Goal: Information Seeking & Learning: Learn about a topic

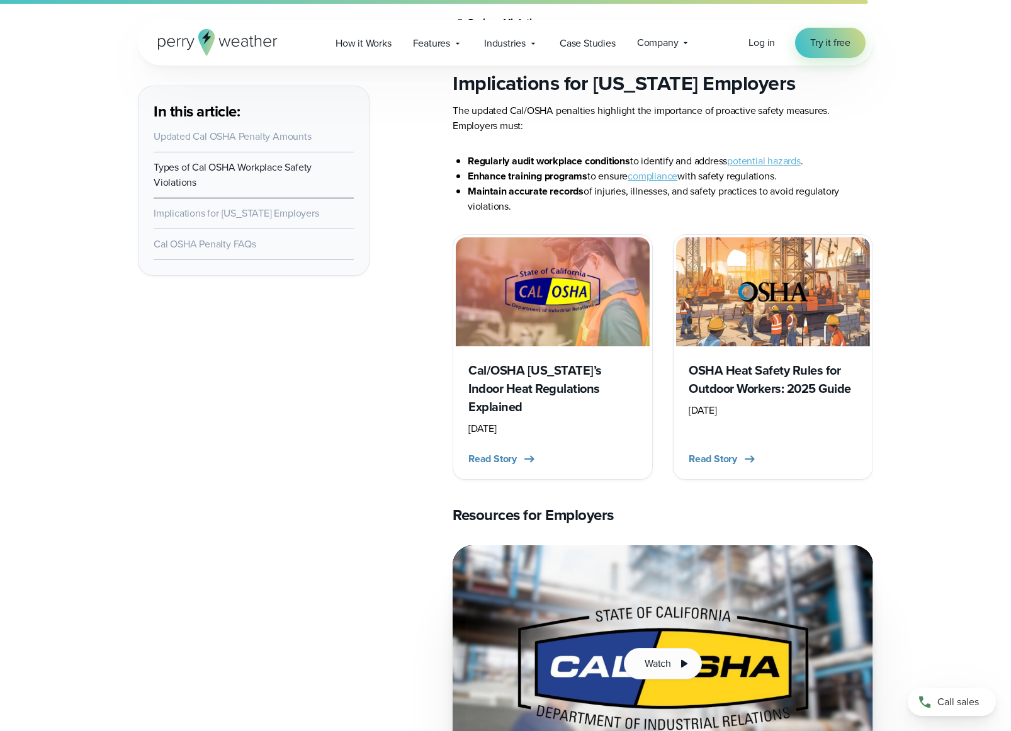
scroll to position [1412, 0]
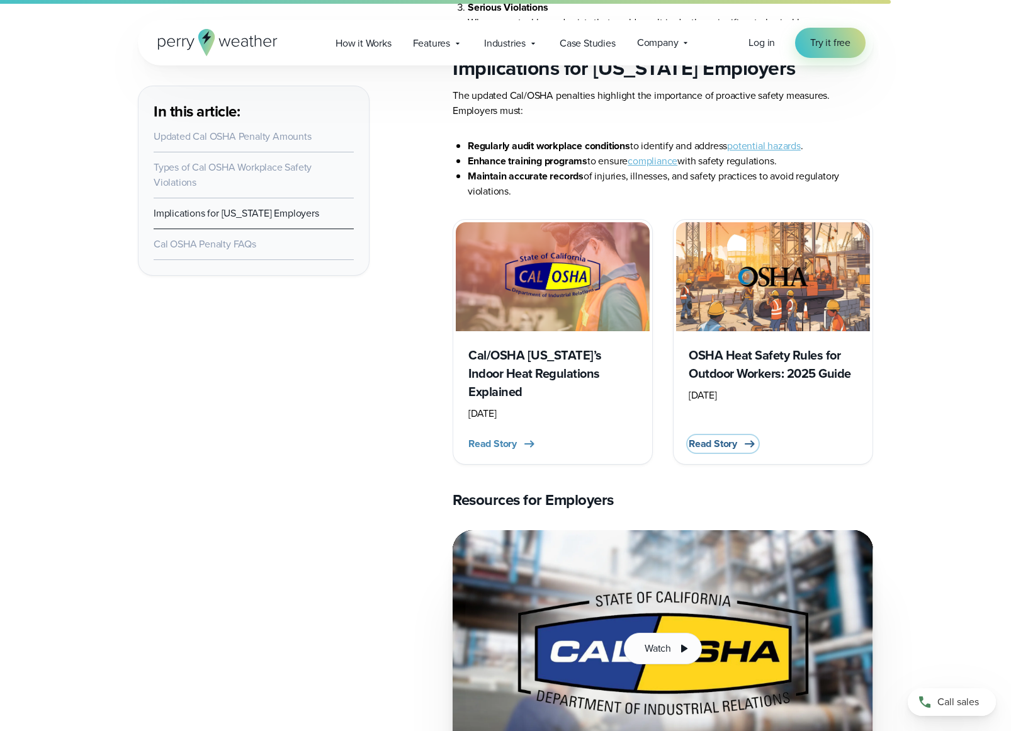
click at [719, 436] on span "Read Story" at bounding box center [712, 443] width 48 height 15
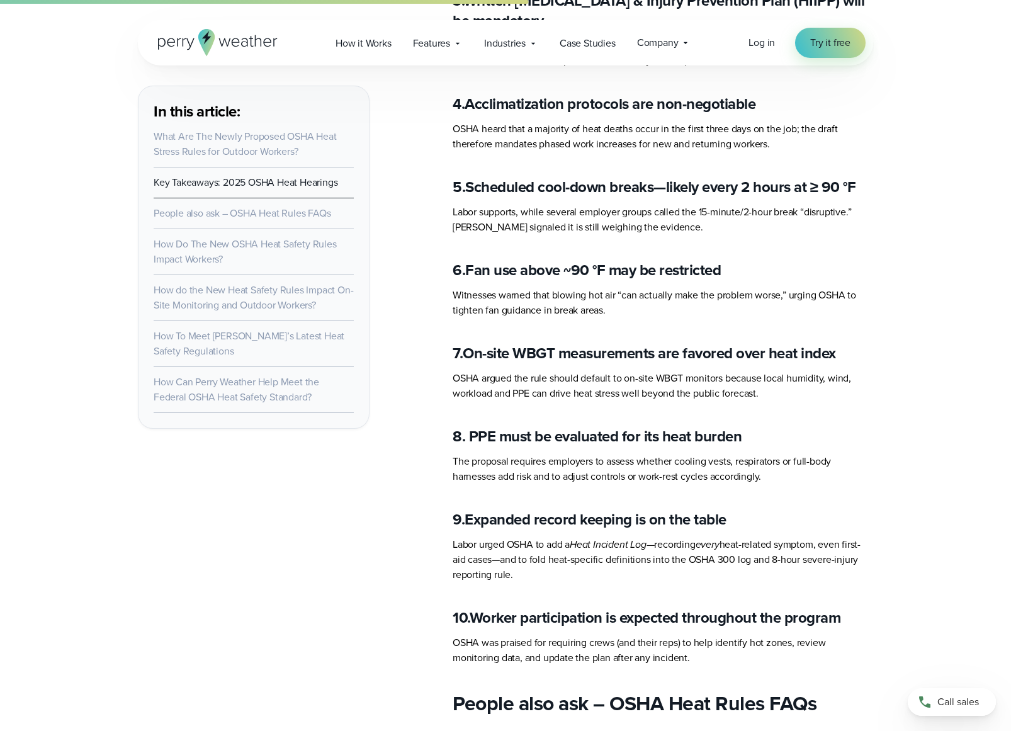
scroll to position [2904, 0]
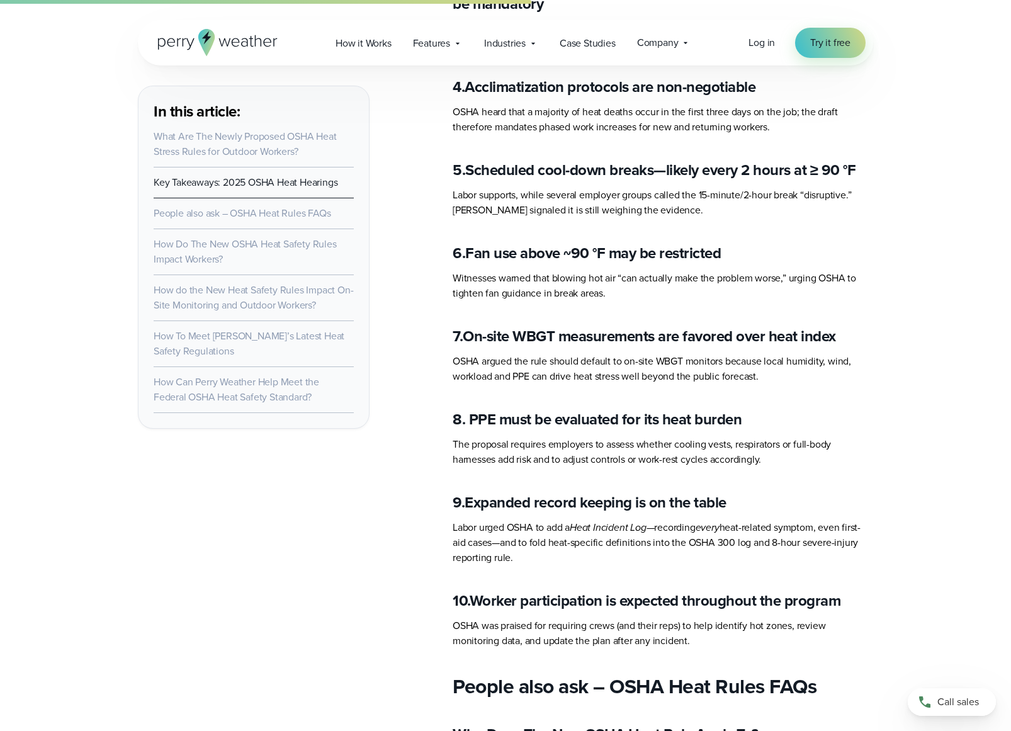
click at [479, 437] on p "The proposal requires employers to assess whether cooling vests, respirators or…" at bounding box center [662, 452] width 420 height 30
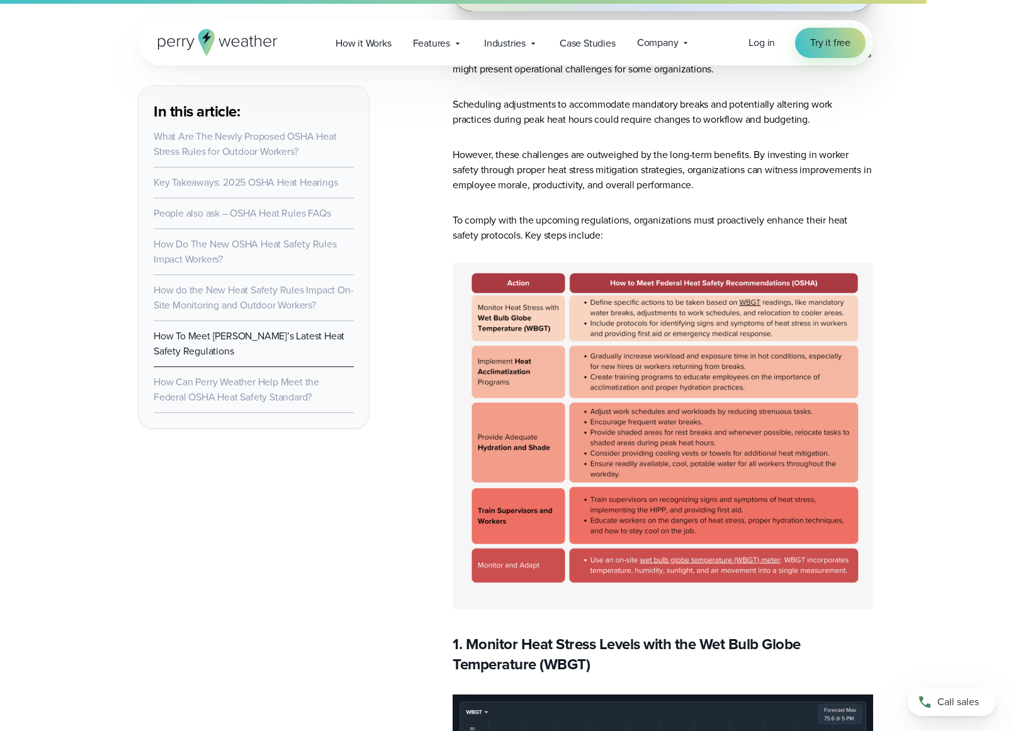
scroll to position [6268, 0]
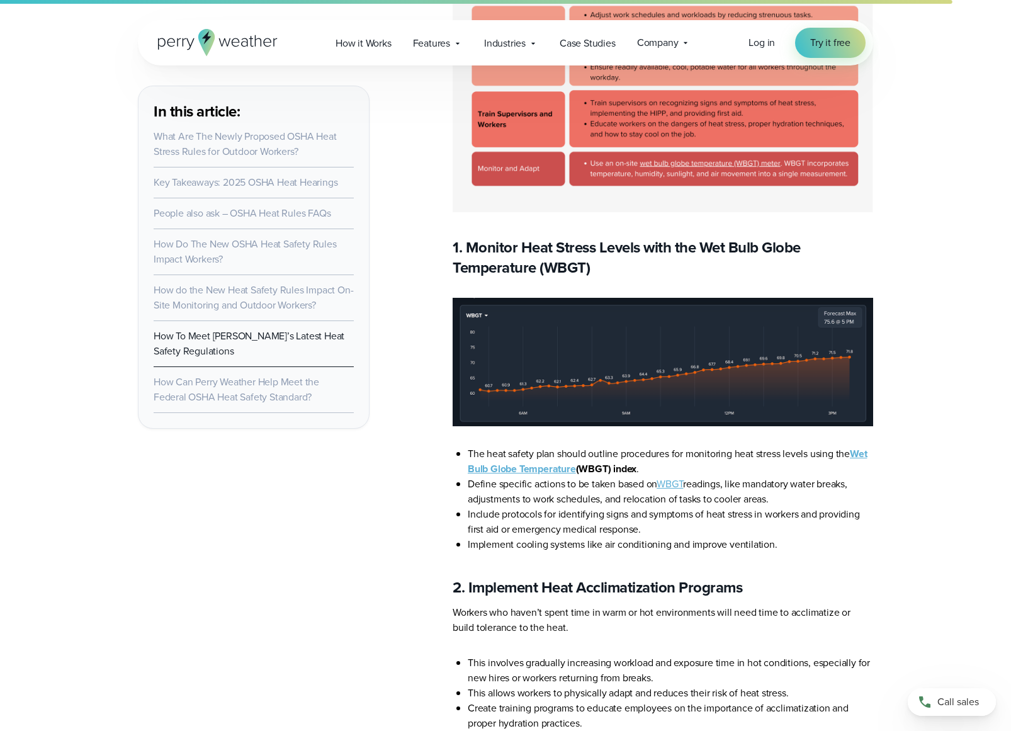
scroll to position [6664, 0]
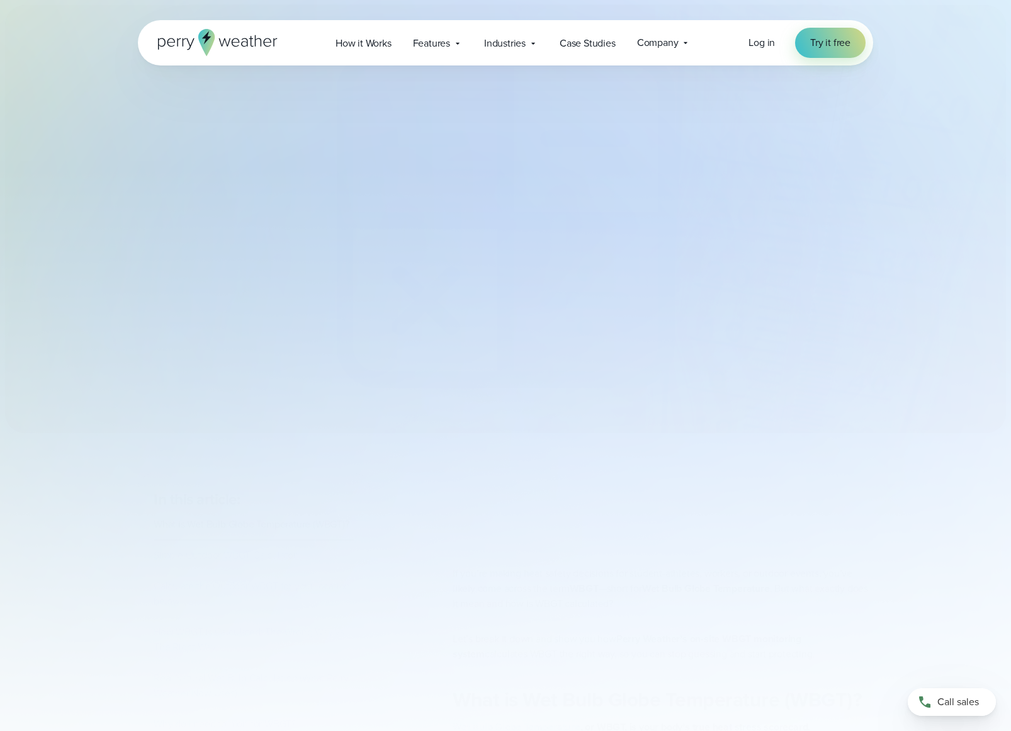
select select "***"
type input "*******"
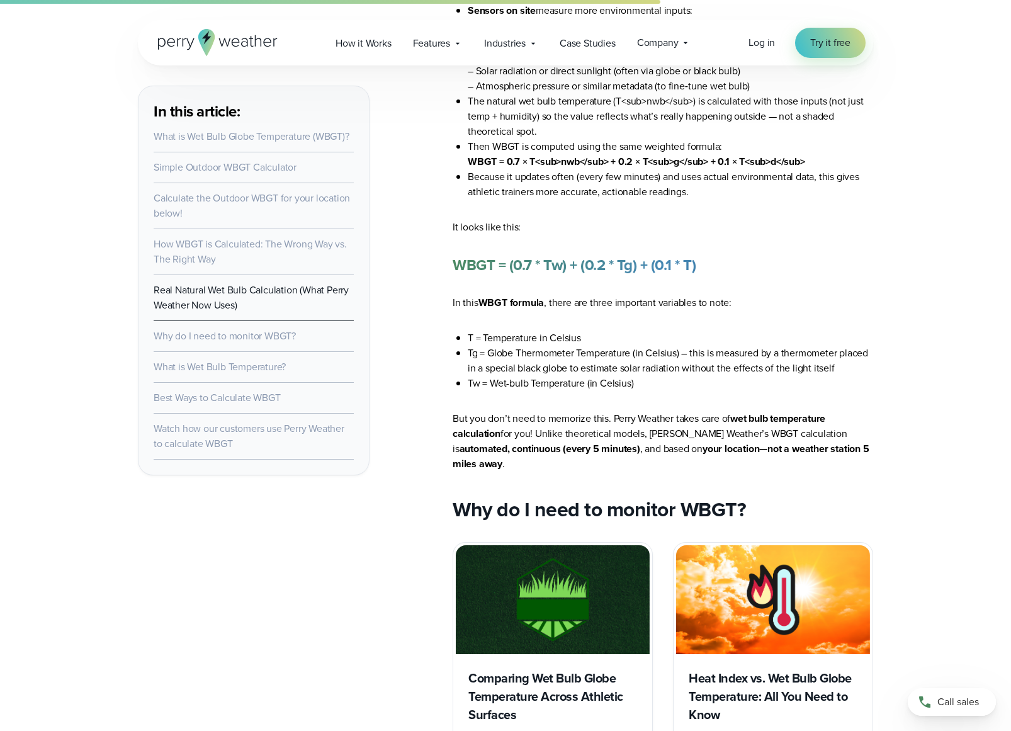
scroll to position [3584, 0]
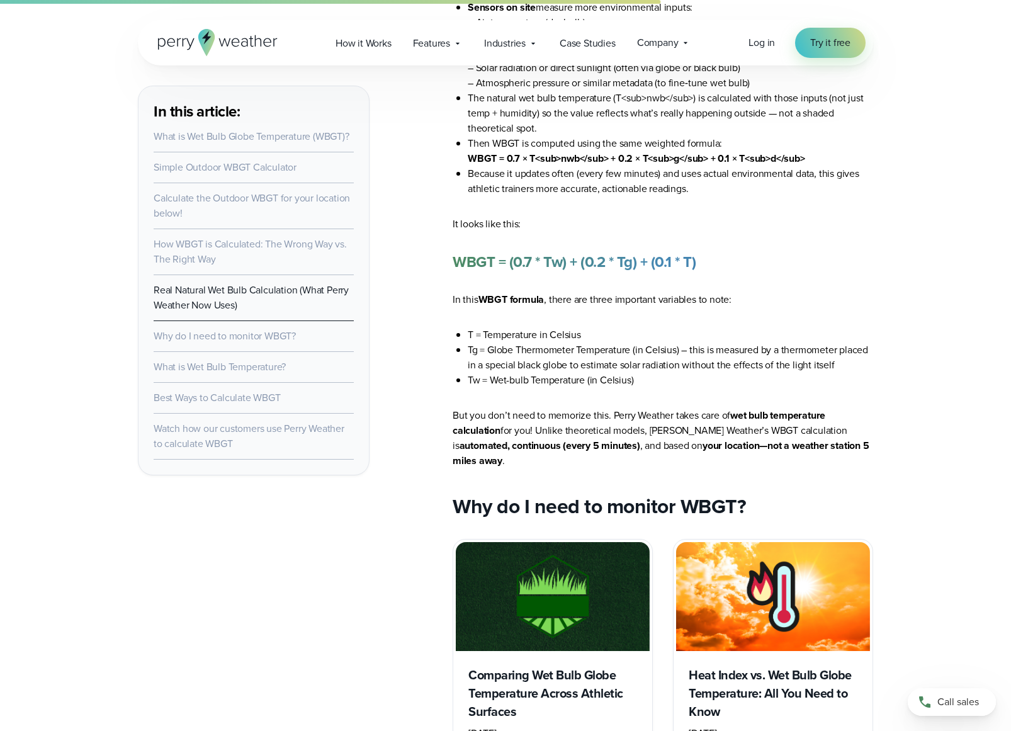
click at [753, 438] on strong "your location—not a weather station 5 miles away" at bounding box center [660, 453] width 417 height 30
click at [468, 438] on strong "automated, continuous (every 5 minutes)" at bounding box center [549, 445] width 181 height 14
click at [485, 408] on strong "wet bulb temperature calculation" at bounding box center [638, 423] width 373 height 30
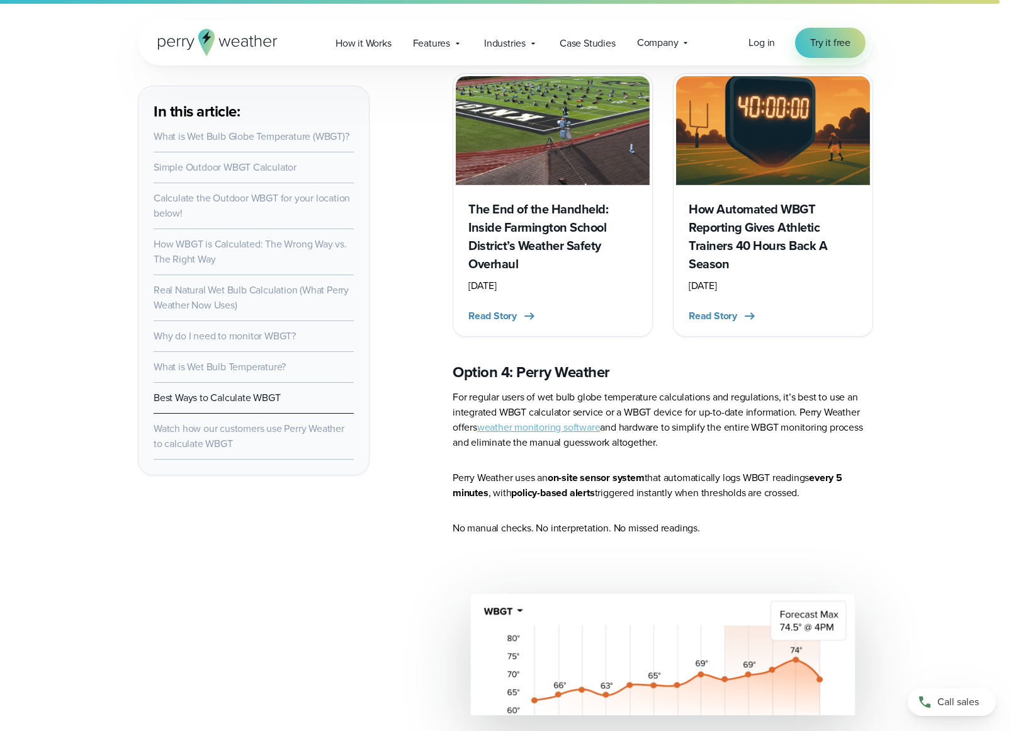
scroll to position [7469, 0]
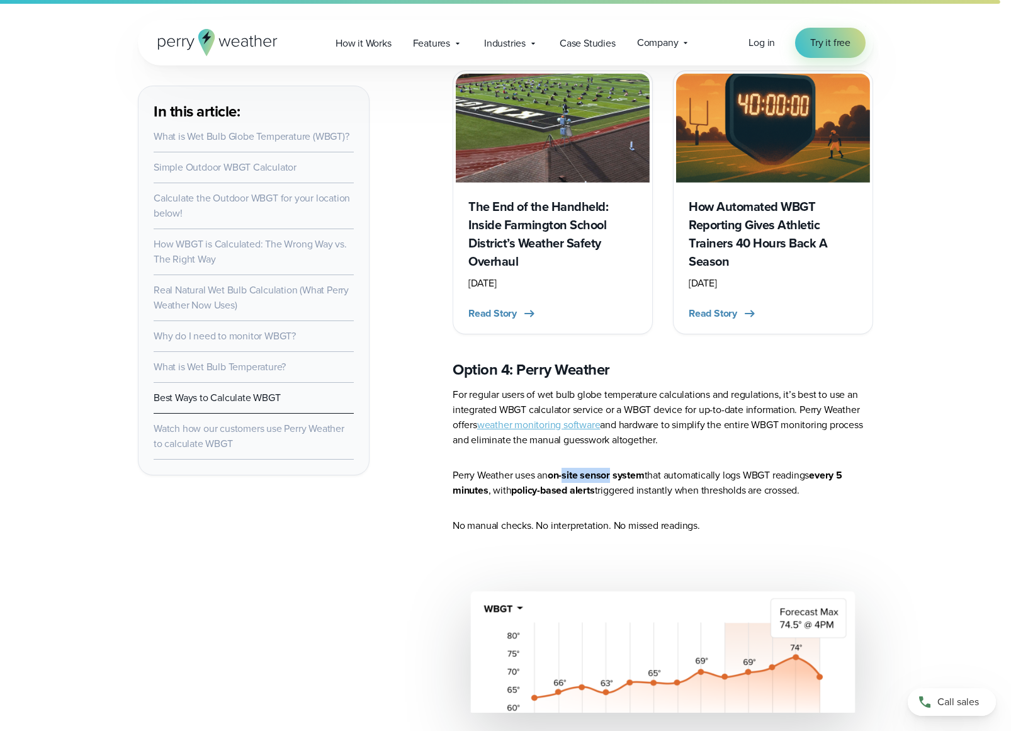
drag, startPoint x: 564, startPoint y: 388, endPoint x: 591, endPoint y: 398, distance: 28.9
click at [615, 468] on strong "on-site sensor system" at bounding box center [595, 475] width 97 height 14
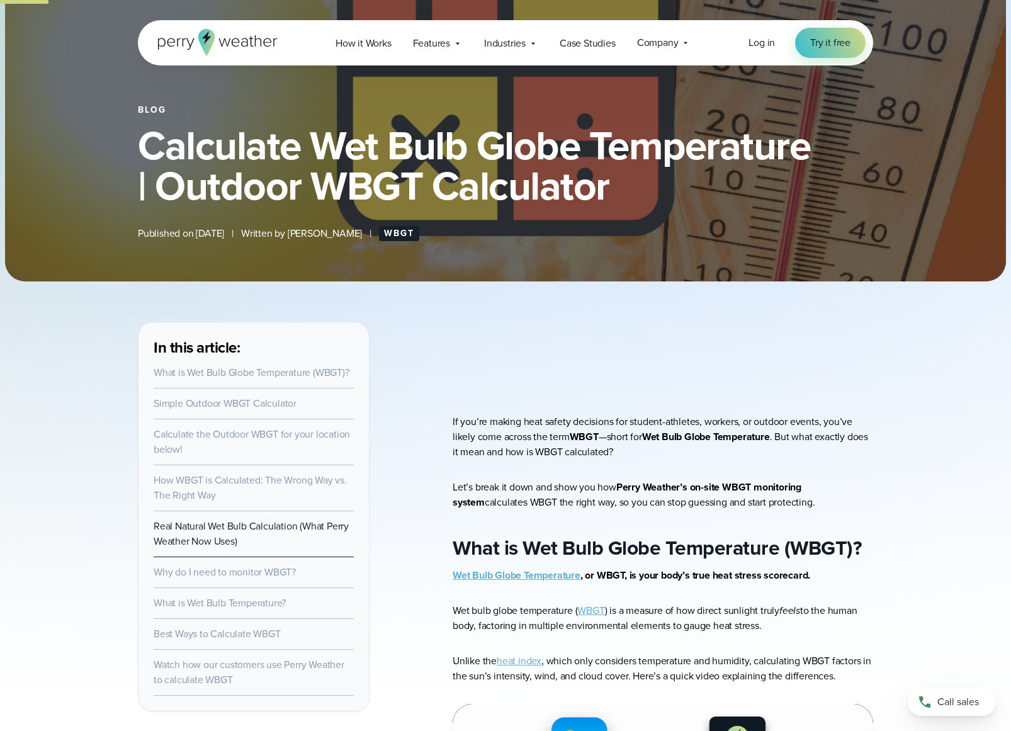
scroll to position [0, 0]
